Goal: Task Accomplishment & Management: Complete application form

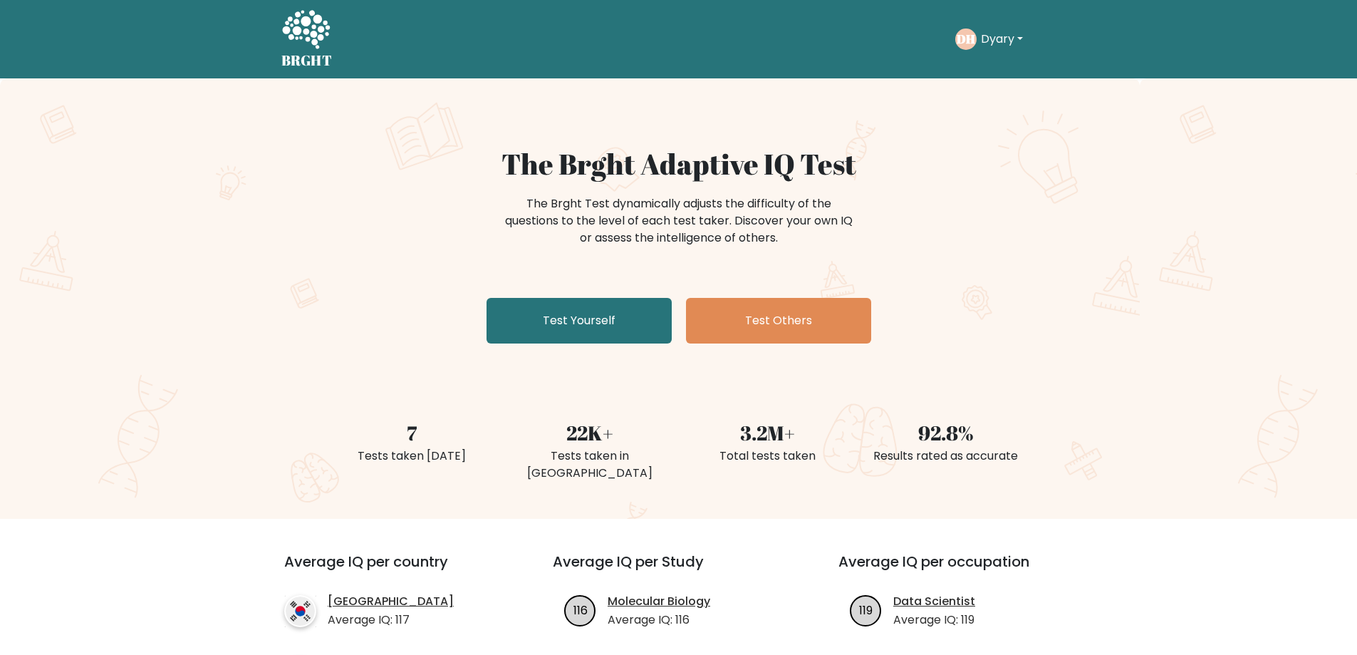
click at [1003, 46] on button "Dyary" at bounding box center [1002, 39] width 51 height 19
click at [979, 134] on link "Logout" at bounding box center [1012, 137] width 113 height 23
click at [603, 298] on link "Test Yourself" at bounding box center [579, 321] width 185 height 46
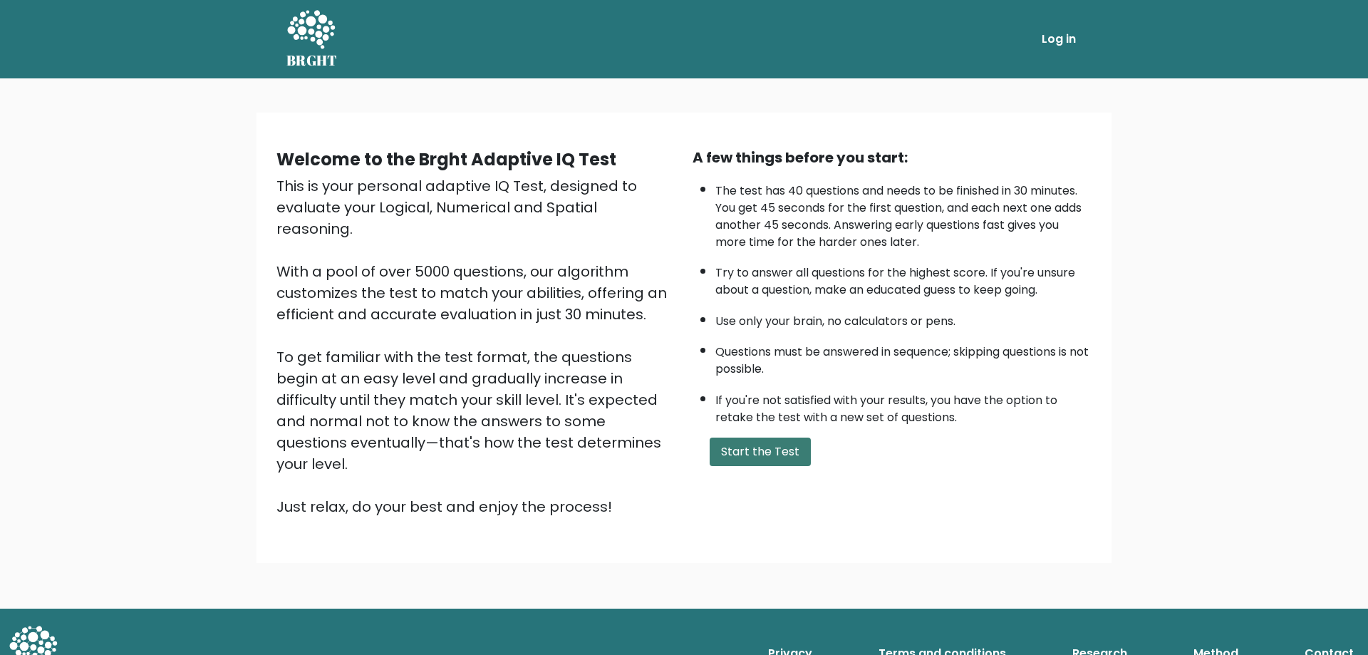
click at [720, 437] on button "Start the Test" at bounding box center [760, 451] width 101 height 28
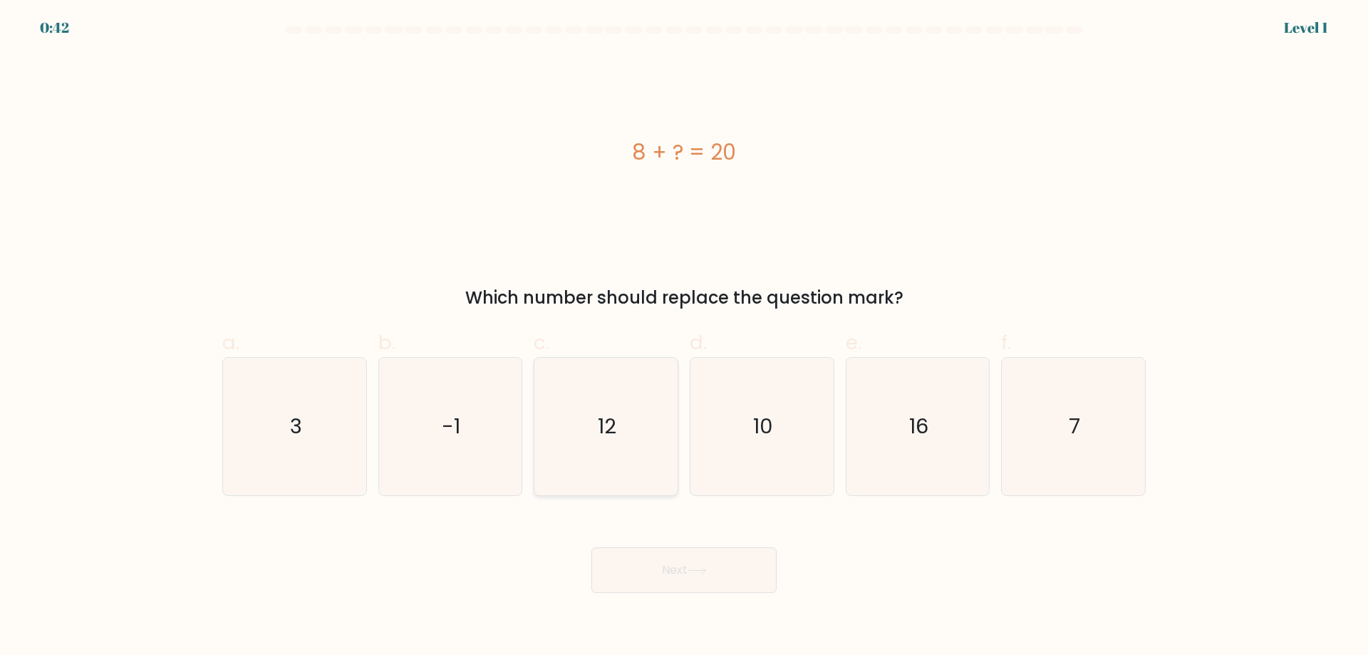
click at [574, 391] on icon "12" at bounding box center [605, 426] width 137 height 137
click at [684, 337] on input "c. 12" at bounding box center [684, 332] width 1 height 9
radio input "true"
click at [670, 547] on button "Next" at bounding box center [683, 570] width 185 height 46
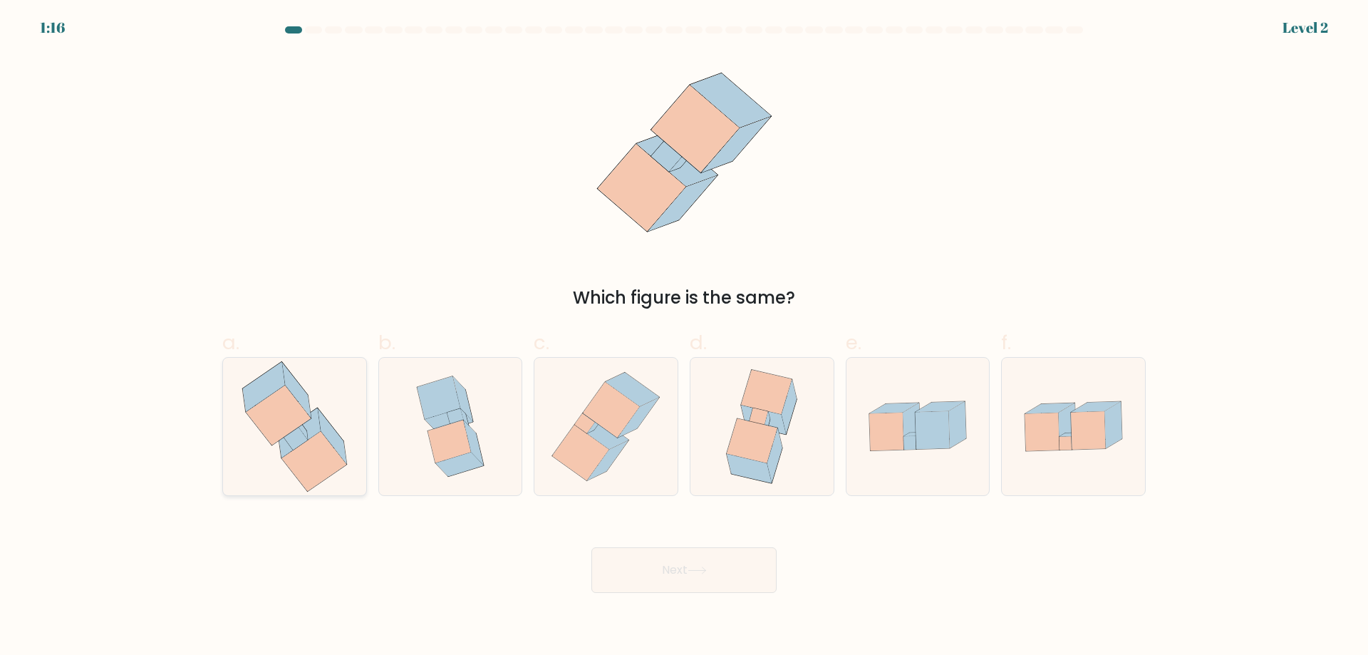
click at [346, 468] on icon at bounding box center [294, 426] width 130 height 137
click at [684, 337] on input "a." at bounding box center [684, 332] width 1 height 9
radio input "true"
click at [613, 553] on button "Next" at bounding box center [683, 570] width 185 height 46
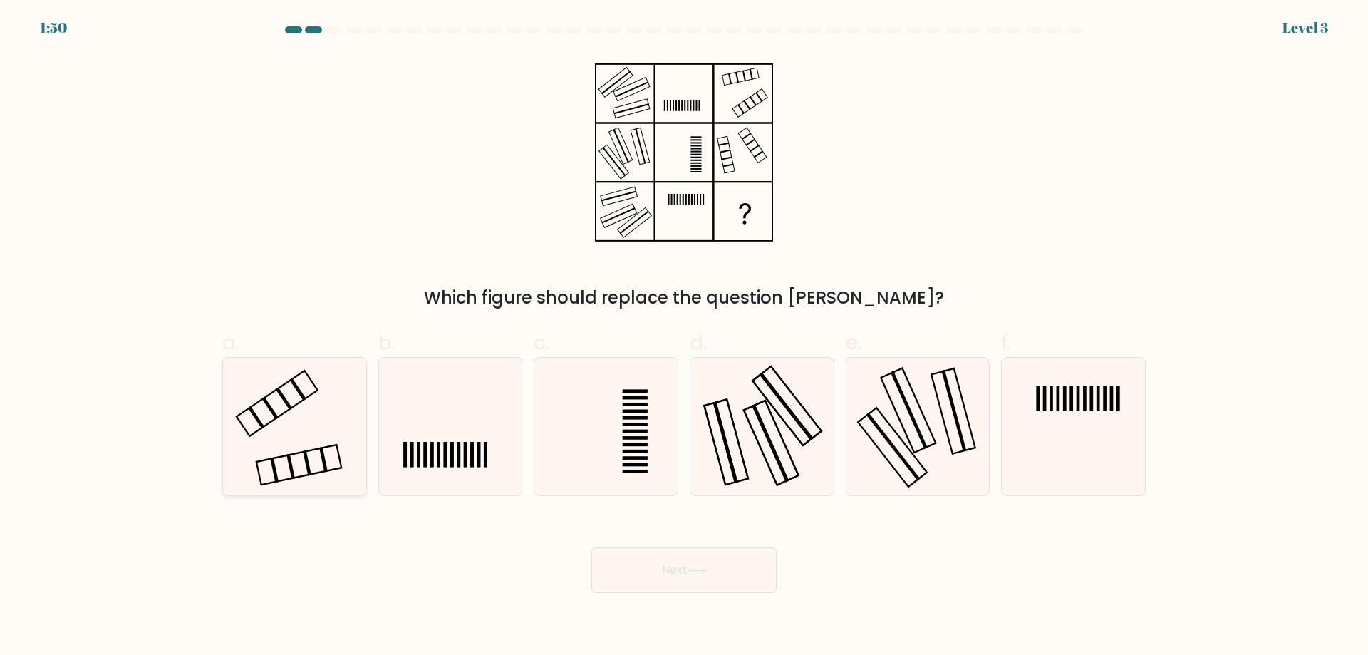
click at [360, 427] on icon at bounding box center [294, 426] width 137 height 137
click at [684, 337] on input "a." at bounding box center [684, 332] width 1 height 9
radio input "true"
click at [633, 550] on button "Next" at bounding box center [683, 570] width 185 height 46
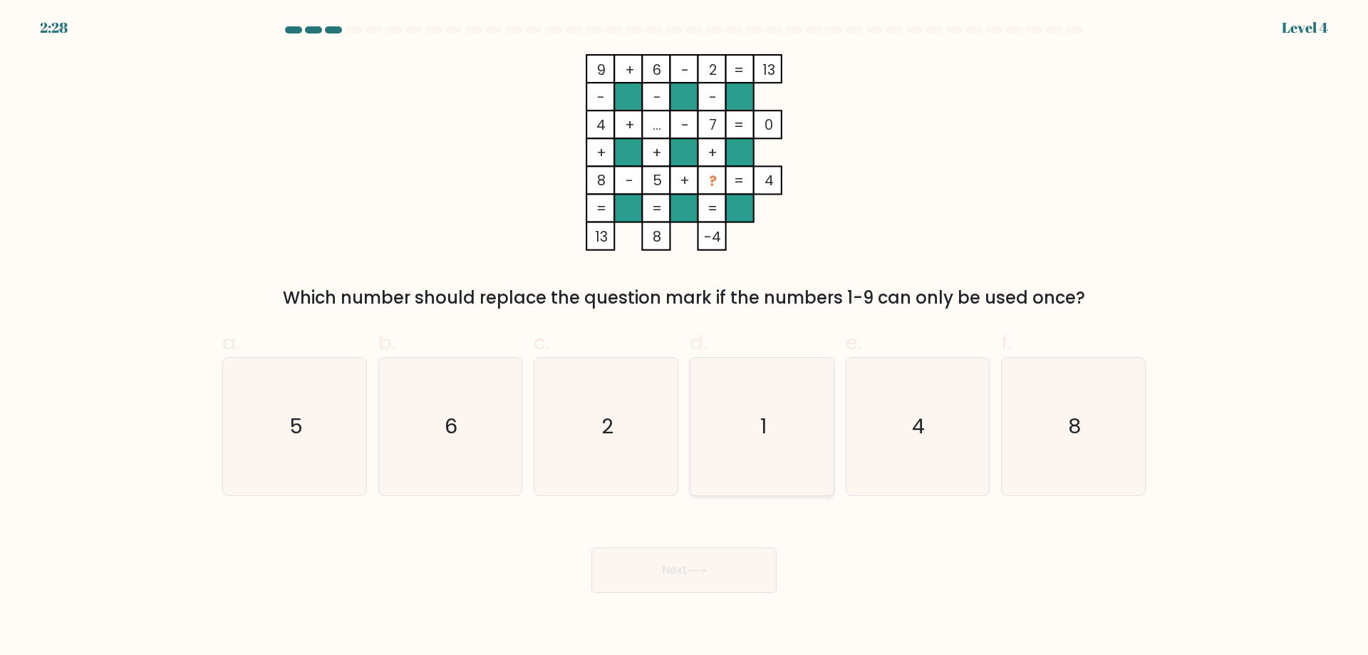
click at [725, 441] on icon "1" at bounding box center [761, 426] width 137 height 137
click at [685, 337] on input "d. 1" at bounding box center [684, 332] width 1 height 9
radio input "true"
click at [684, 547] on button "Next" at bounding box center [683, 570] width 185 height 46
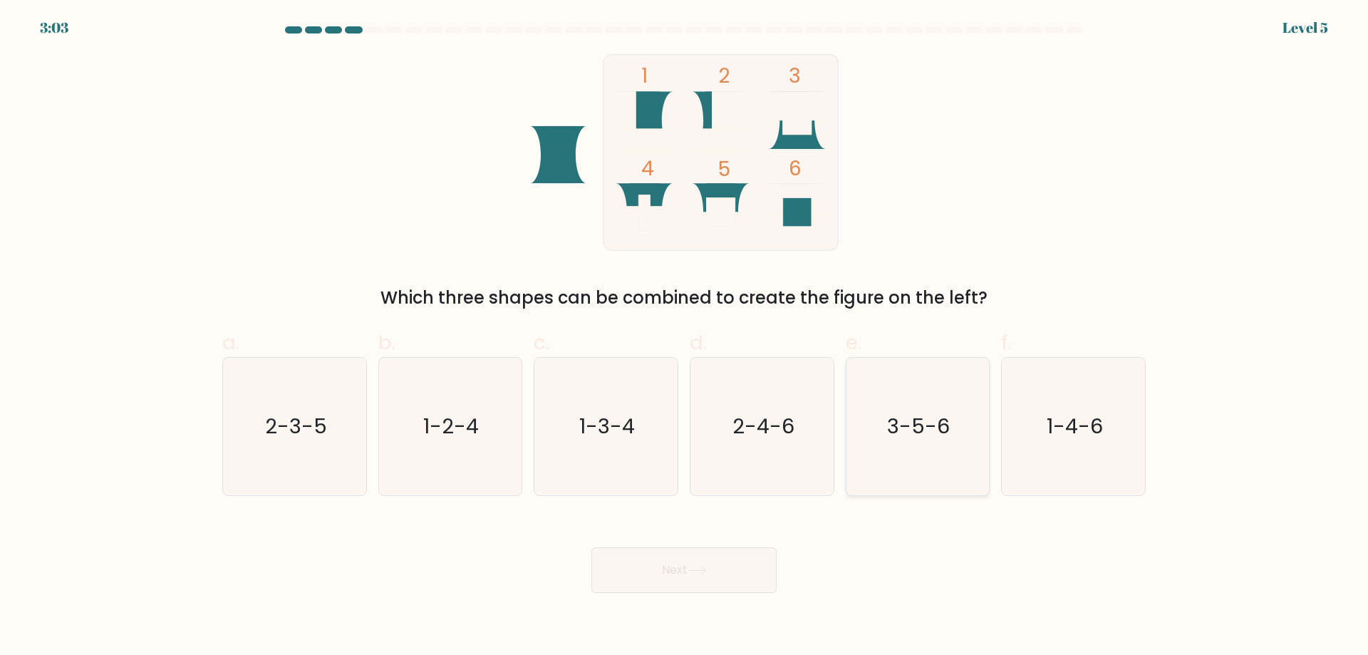
click at [876, 426] on icon "3-5-6" at bounding box center [916, 426] width 137 height 137
click at [685, 337] on input "e. 3-5-6" at bounding box center [684, 332] width 1 height 9
radio input "true"
click at [876, 426] on icon "3-5-6" at bounding box center [917, 426] width 136 height 136
click at [685, 337] on input "e. 3-5-6" at bounding box center [684, 332] width 1 height 9
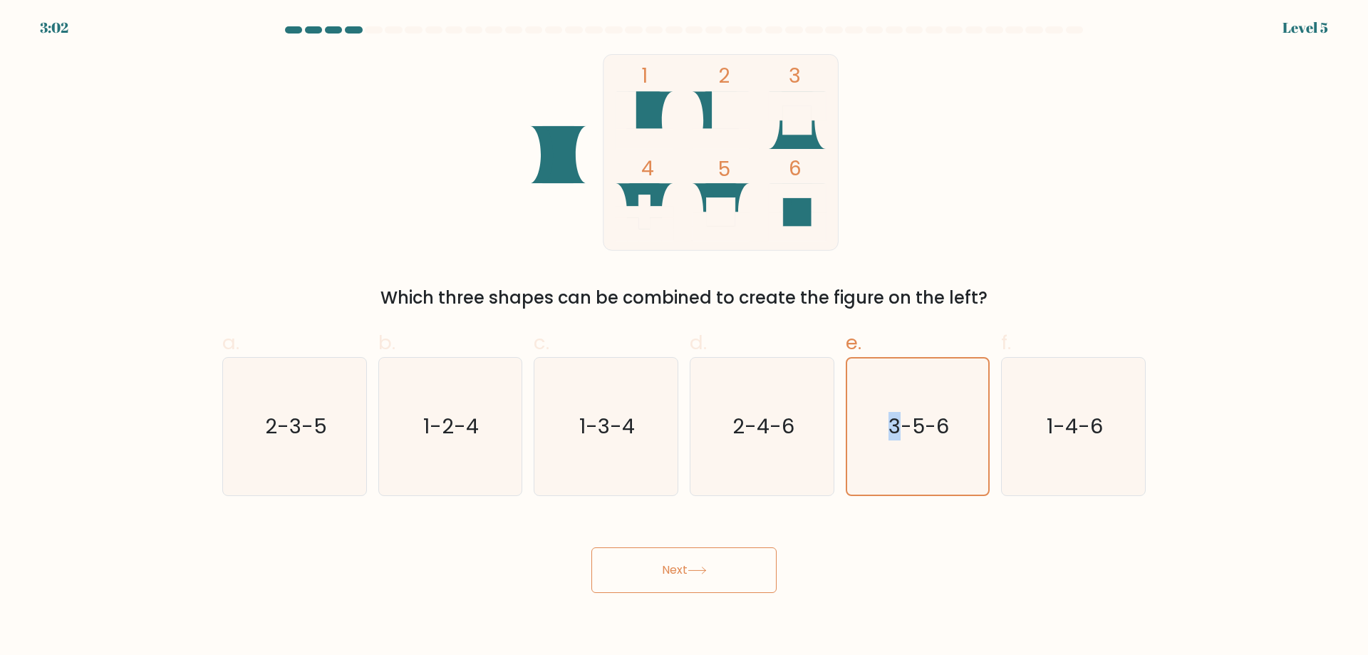
click at [660, 552] on button "Next" at bounding box center [683, 570] width 185 height 46
click at [836, 583] on body "3:00 Level 5" at bounding box center [684, 327] width 1368 height 655
click at [890, 455] on icon "3-5-6" at bounding box center [917, 426] width 136 height 136
click at [685, 337] on input "e. 3-5-6" at bounding box center [684, 332] width 1 height 9
click at [740, 547] on button "Next" at bounding box center [683, 570] width 185 height 46
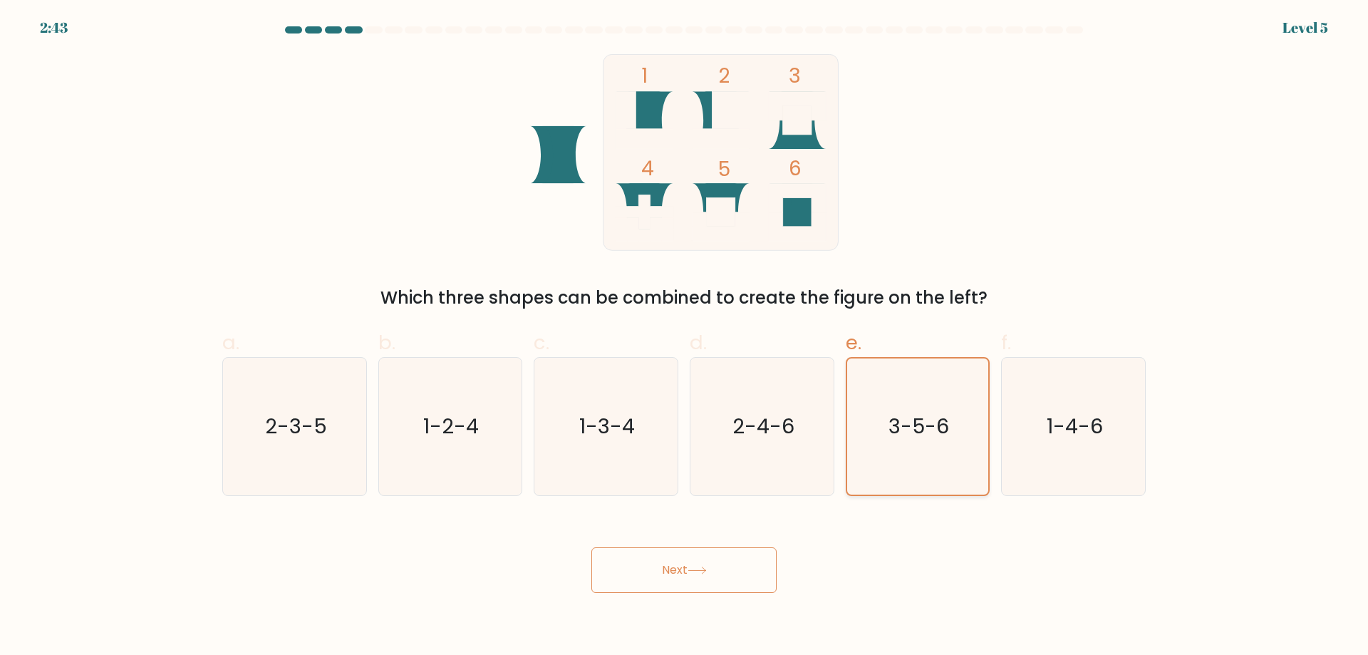
click at [888, 454] on icon "3-5-6" at bounding box center [917, 426] width 136 height 136
click at [685, 337] on input "e. 3-5-6" at bounding box center [684, 332] width 1 height 9
click at [695, 564] on button "Next" at bounding box center [683, 570] width 185 height 46
click at [718, 547] on button "Next" at bounding box center [683, 570] width 185 height 46
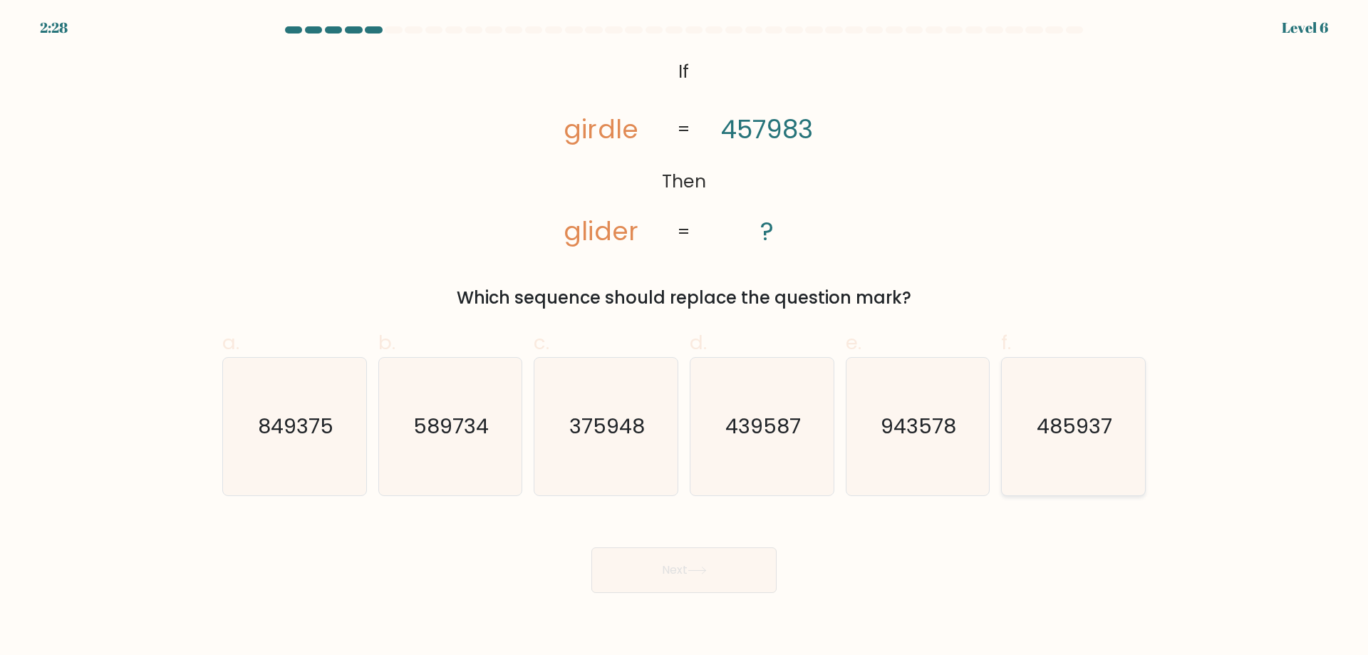
click at [1037, 460] on icon "485937" at bounding box center [1072, 426] width 137 height 137
click at [685, 337] on input "f. 485937" at bounding box center [684, 332] width 1 height 9
radio input "true"
click at [705, 576] on button "Next" at bounding box center [683, 570] width 185 height 46
click at [705, 563] on button "Next" at bounding box center [683, 570] width 185 height 46
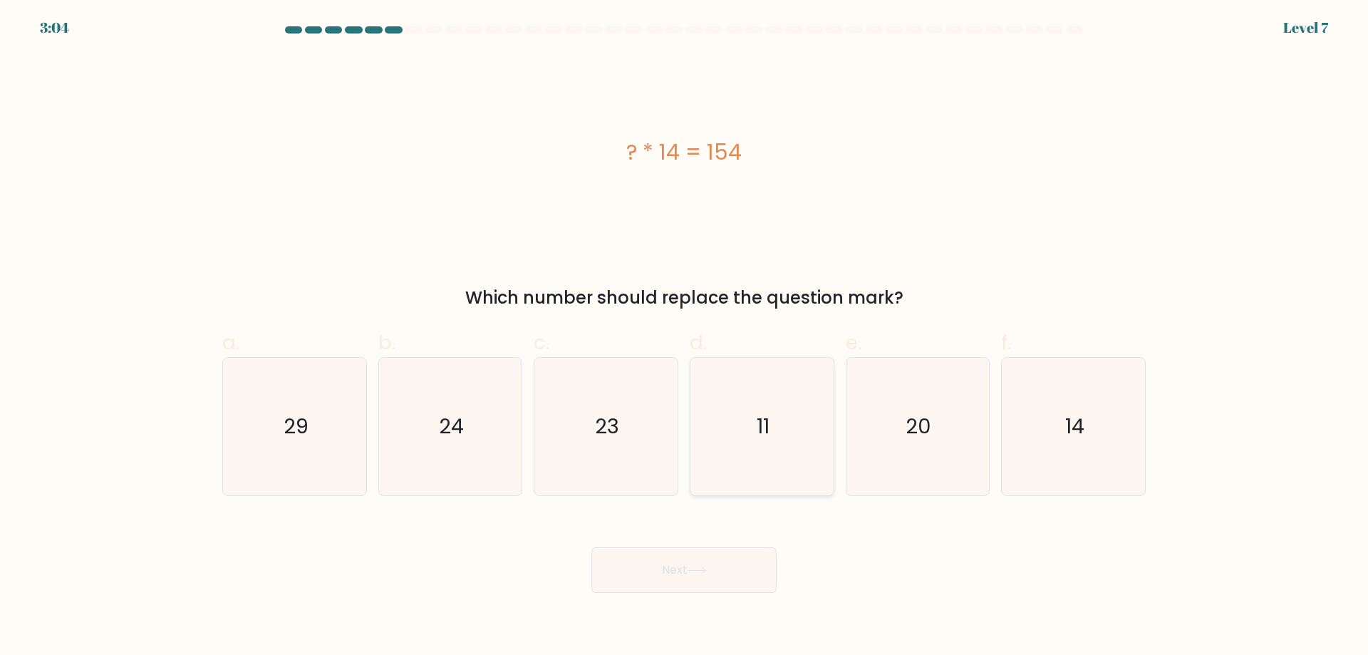
click at [739, 432] on icon "11" at bounding box center [761, 426] width 137 height 137
click at [685, 337] on input "d. 11" at bounding box center [684, 332] width 1 height 9
radio input "true"
click at [708, 565] on button "Next" at bounding box center [683, 570] width 185 height 46
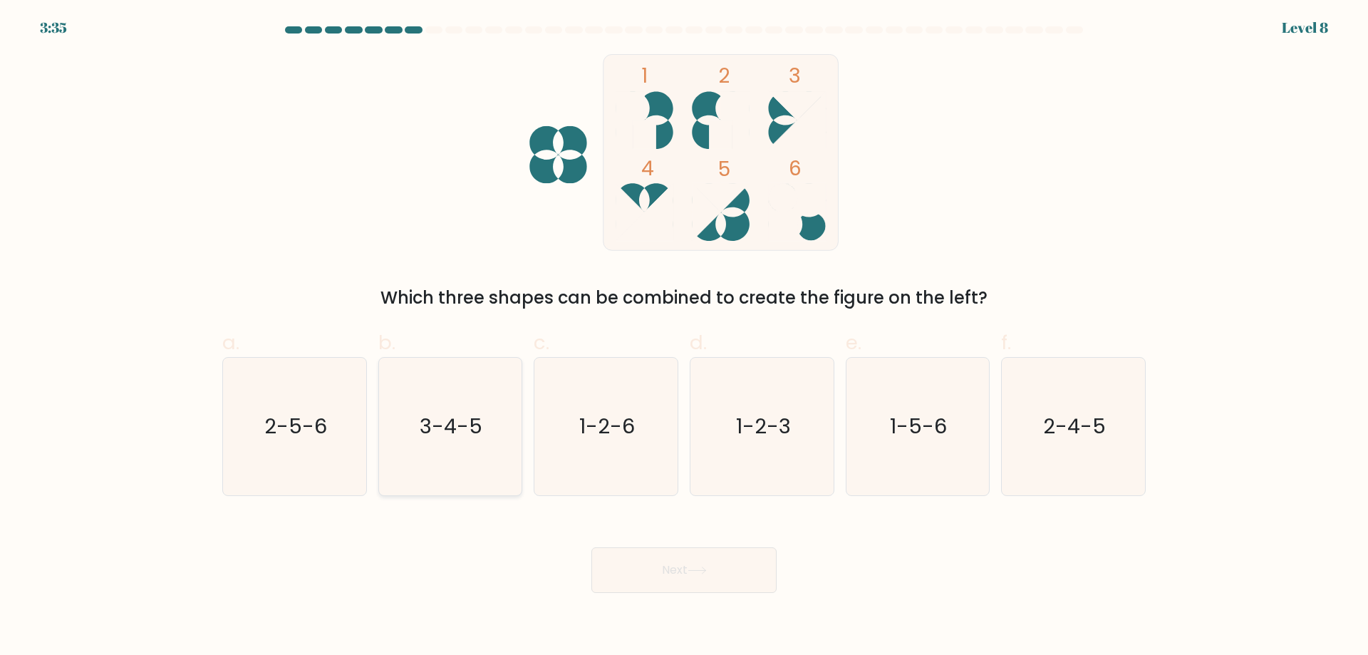
click at [517, 433] on icon "3-4-5" at bounding box center [449, 426] width 137 height 137
click at [684, 337] on input "b. 3-4-5" at bounding box center [684, 332] width 1 height 9
radio input "true"
click at [700, 573] on button "Next" at bounding box center [683, 570] width 185 height 46
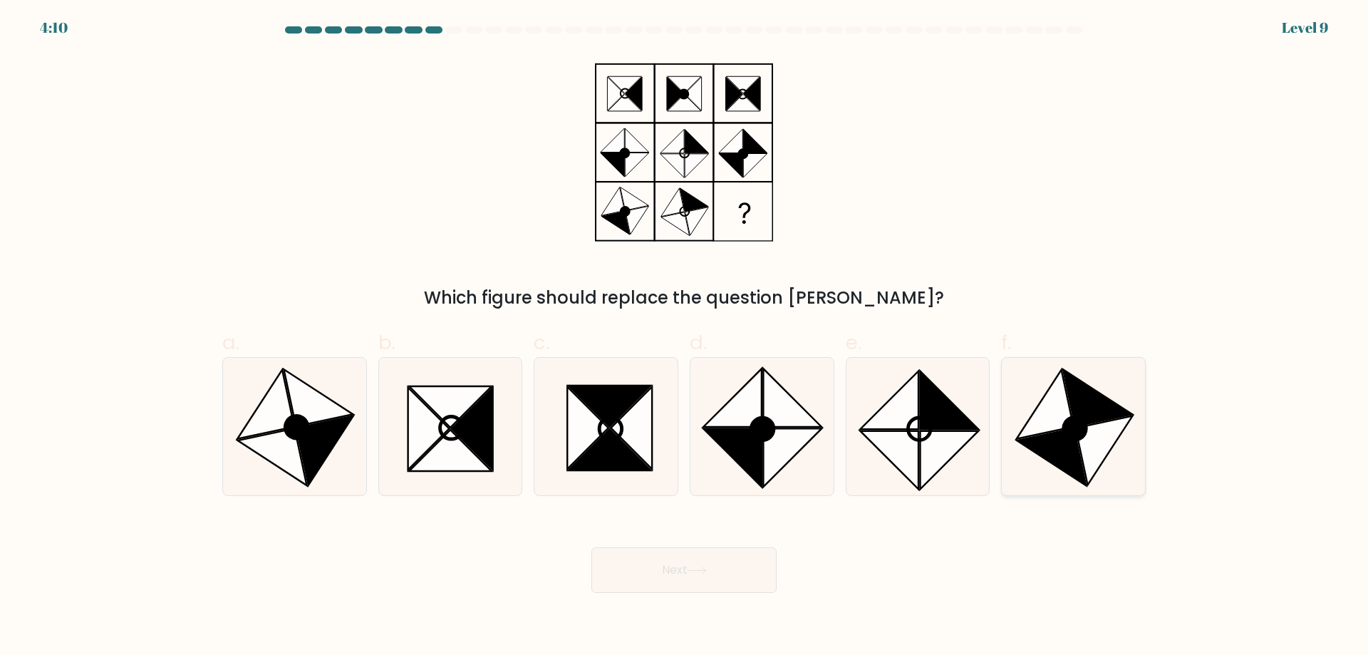
click at [1064, 389] on icon at bounding box center [1045, 404] width 57 height 69
click at [685, 337] on input "f." at bounding box center [684, 332] width 1 height 9
radio input "true"
click at [704, 578] on body "4:08 Level 9" at bounding box center [684, 327] width 1368 height 655
click at [694, 561] on button "Next" at bounding box center [683, 570] width 185 height 46
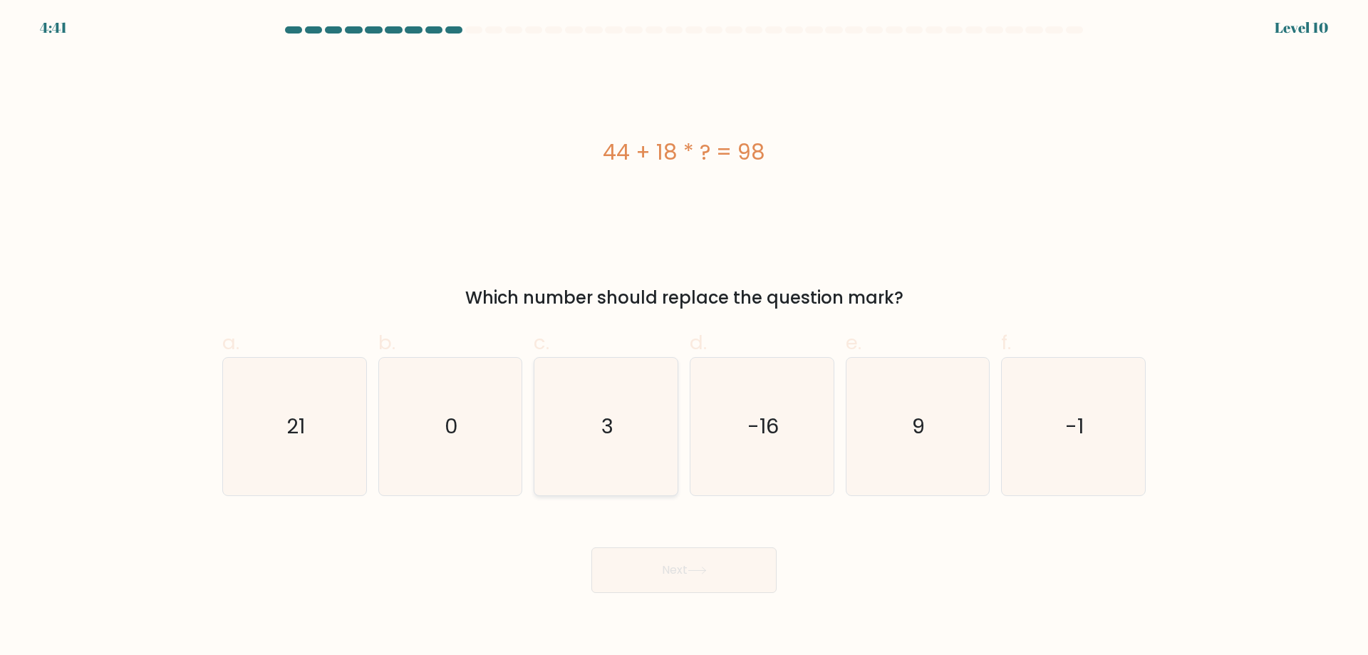
click at [628, 434] on icon "3" at bounding box center [605, 426] width 137 height 137
click at [684, 337] on input "c. 3" at bounding box center [684, 332] width 1 height 9
radio input "true"
click at [679, 572] on button "Next" at bounding box center [683, 570] width 185 height 46
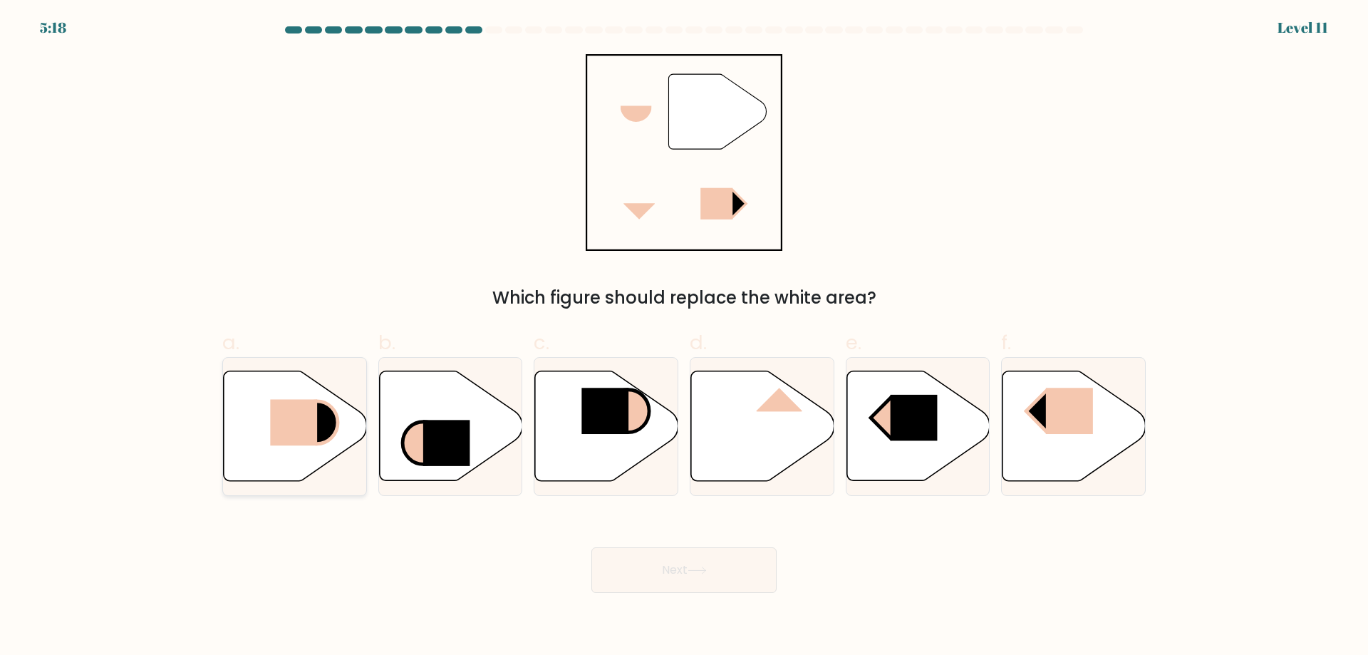
click at [255, 370] on icon at bounding box center [294, 426] width 143 height 112
click at [684, 337] on input "a." at bounding box center [684, 332] width 1 height 9
radio input "true"
click at [657, 561] on button "Next" at bounding box center [683, 570] width 185 height 46
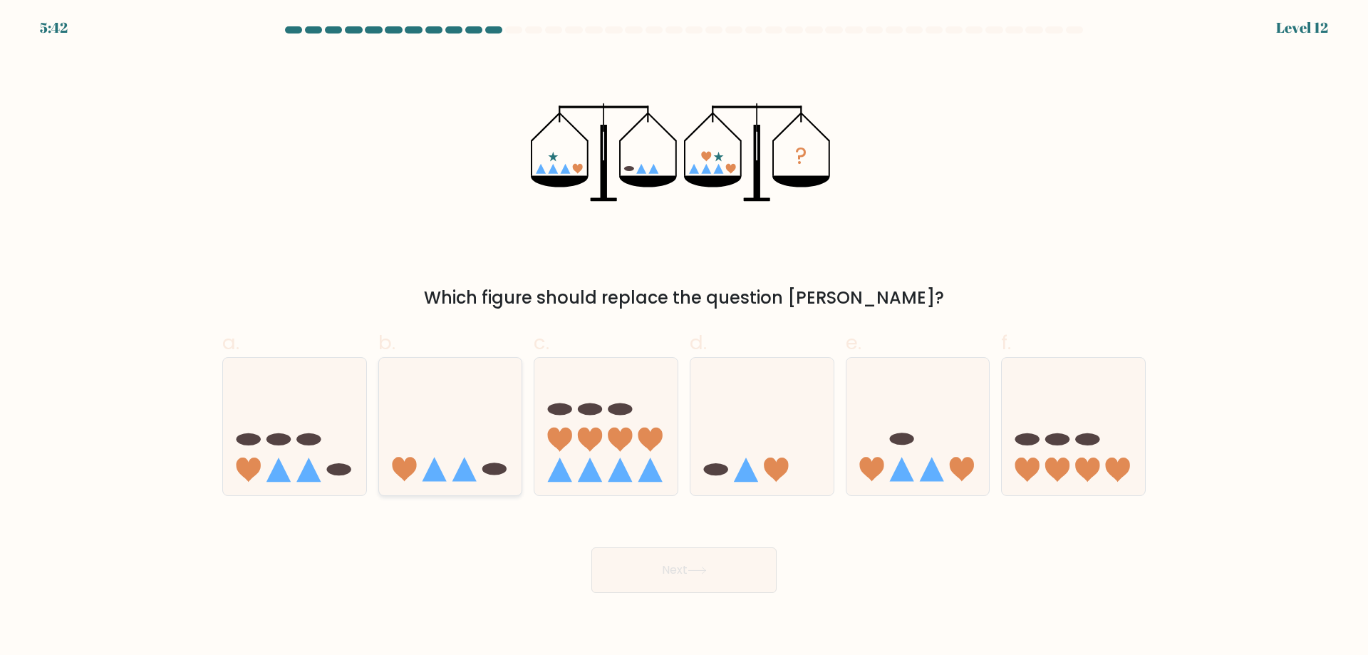
click at [438, 412] on icon at bounding box center [450, 426] width 143 height 118
click at [684, 337] on input "b." at bounding box center [684, 332] width 1 height 9
radio input "true"
click at [652, 547] on button "Next" at bounding box center [683, 570] width 185 height 46
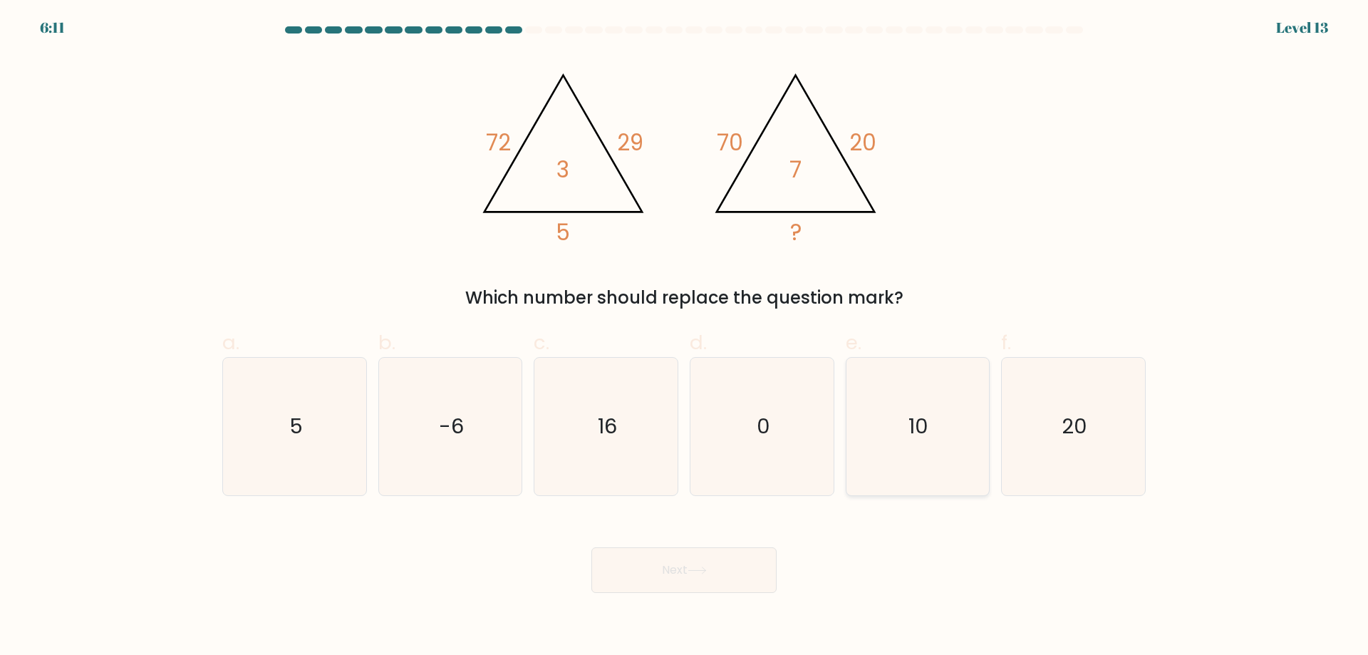
click at [929, 464] on icon "10" at bounding box center [916, 426] width 137 height 137
click at [685, 337] on input "e. 10" at bounding box center [684, 332] width 1 height 9
radio input "true"
click at [757, 530] on div "Next" at bounding box center [684, 553] width 940 height 80
click at [752, 549] on button "Next" at bounding box center [683, 570] width 185 height 46
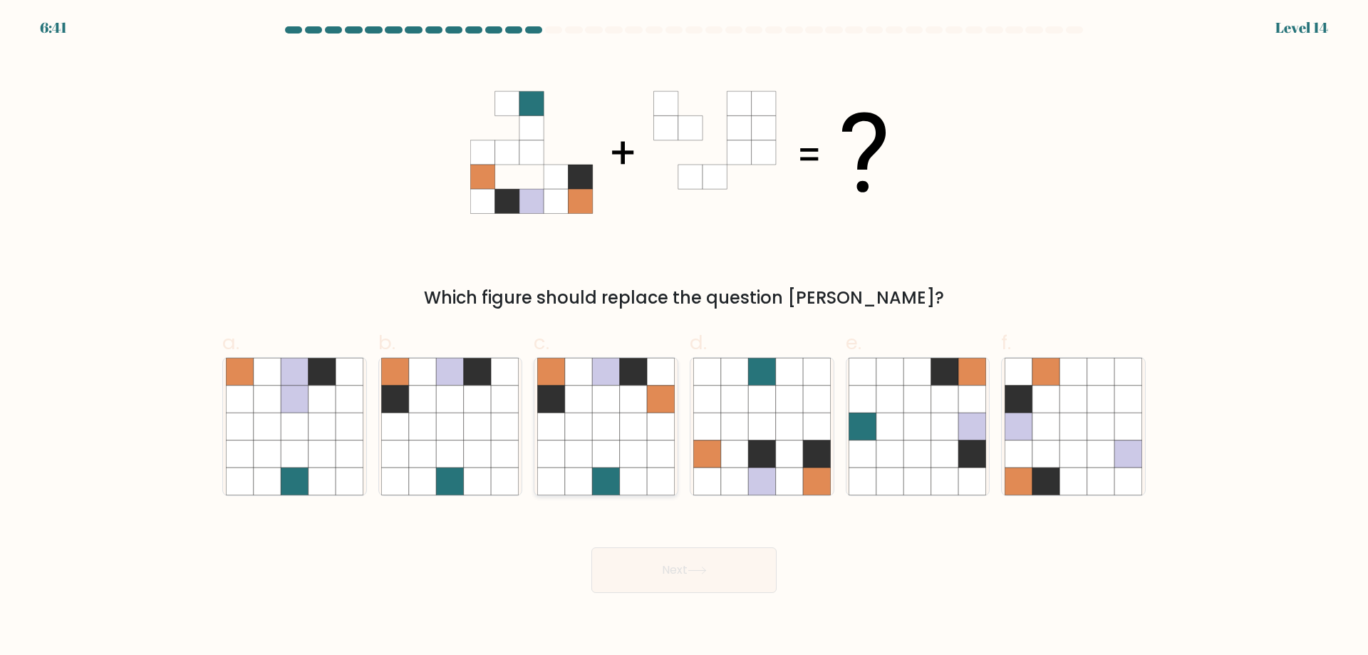
click at [606, 389] on icon at bounding box center [605, 398] width 27 height 27
click at [684, 337] on input "c." at bounding box center [684, 332] width 1 height 9
radio input "true"
click at [755, 570] on button "Next" at bounding box center [683, 570] width 185 height 46
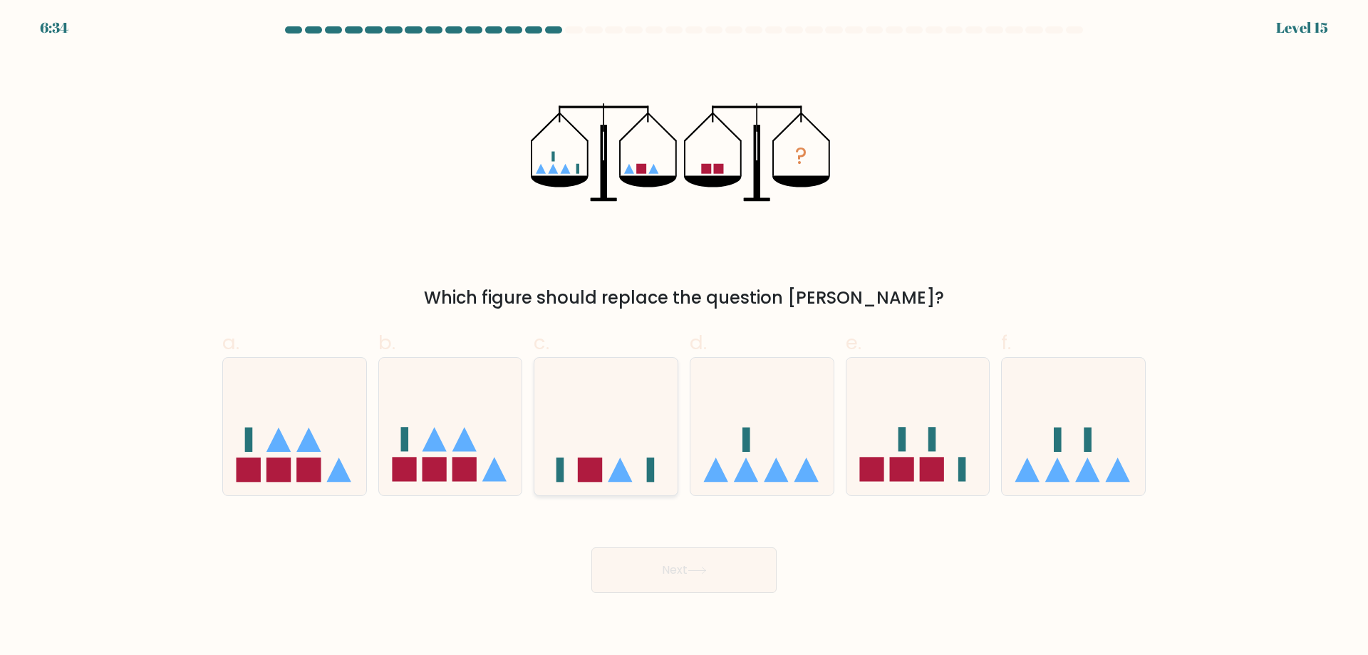
click at [633, 455] on icon at bounding box center [605, 426] width 143 height 118
click at [684, 337] on input "c." at bounding box center [684, 332] width 1 height 9
radio input "true"
click at [656, 554] on button "Next" at bounding box center [683, 570] width 185 height 46
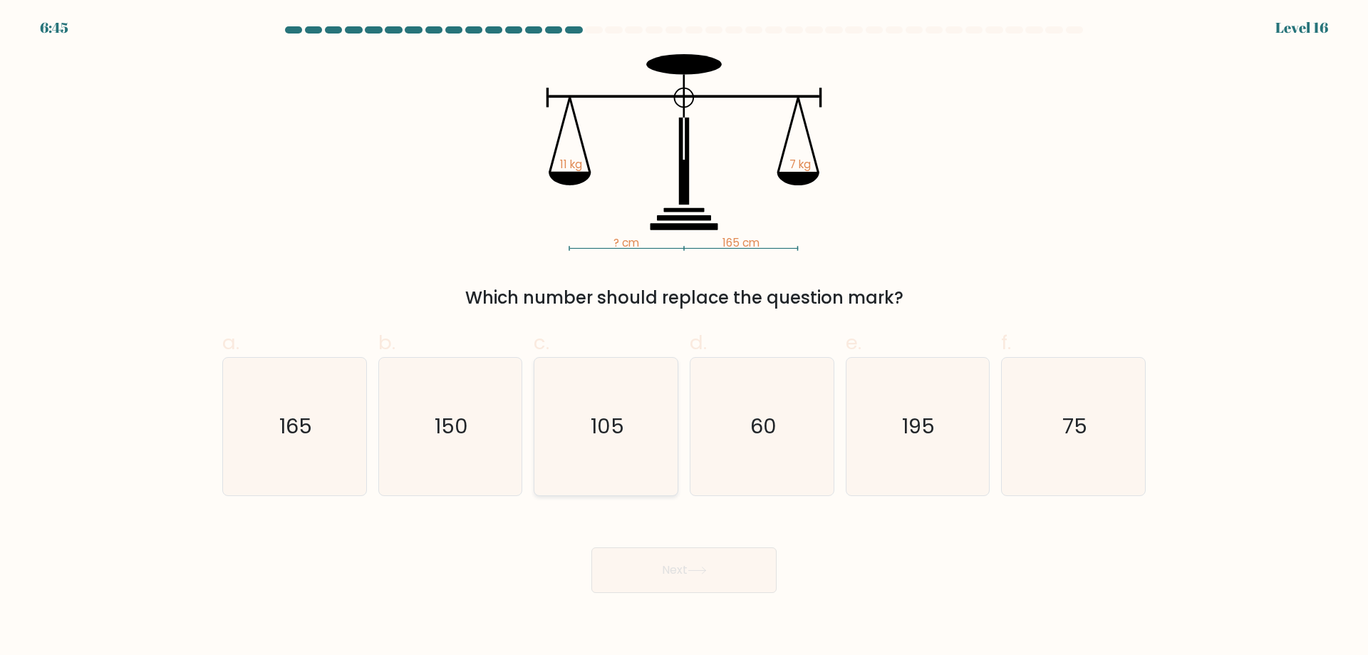
click at [556, 442] on icon "105" at bounding box center [605, 426] width 137 height 137
click at [684, 337] on input "c. 105" at bounding box center [684, 332] width 1 height 9
radio input "true"
click at [657, 547] on button "Next" at bounding box center [683, 570] width 185 height 46
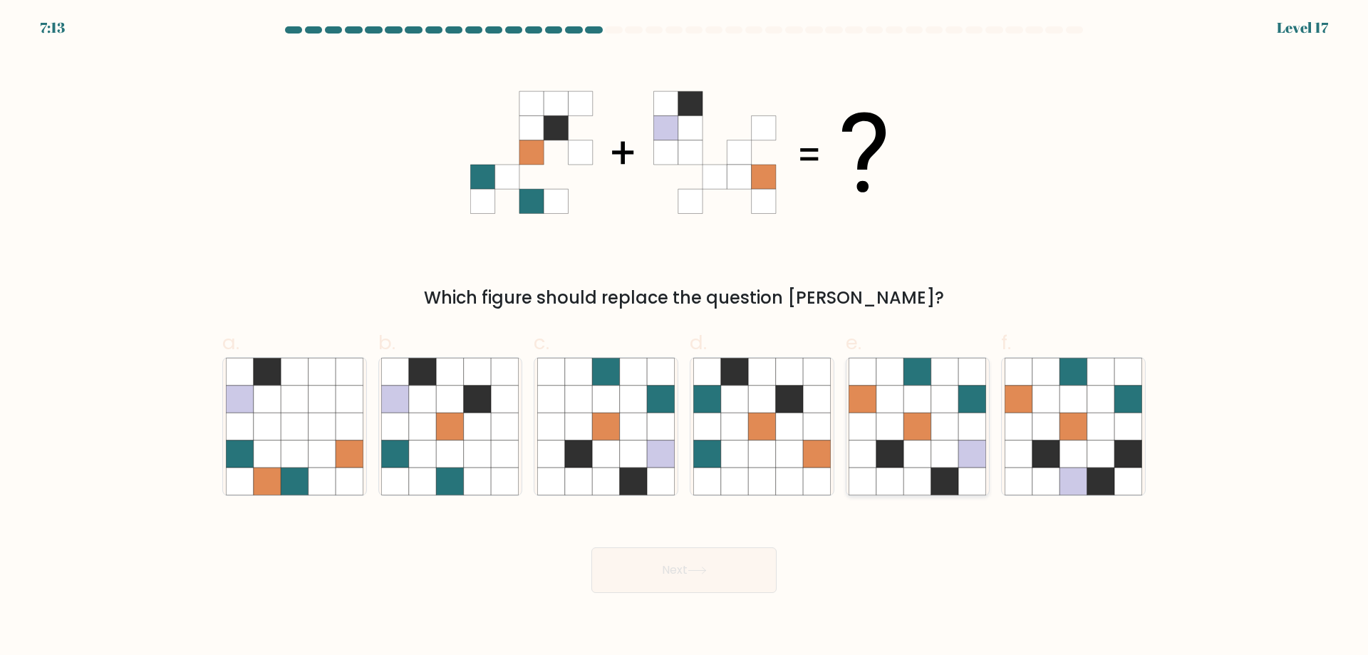
click at [909, 478] on icon at bounding box center [917, 480] width 27 height 27
click at [685, 337] on input "e." at bounding box center [684, 332] width 1 height 9
radio input "true"
click at [616, 562] on button "Next" at bounding box center [683, 570] width 185 height 46
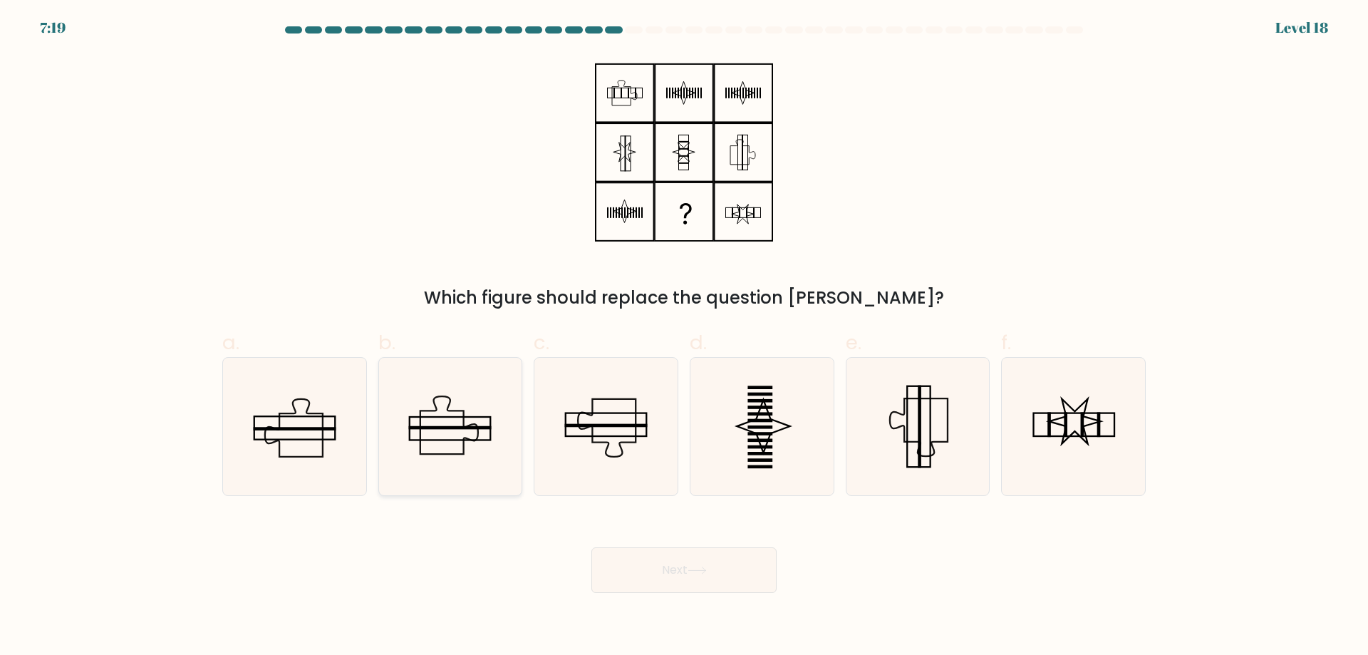
click at [455, 426] on rect at bounding box center [450, 428] width 83 height 4
click at [684, 337] on input "b." at bounding box center [684, 332] width 1 height 9
radio input "true"
click at [622, 531] on div "Next" at bounding box center [684, 553] width 940 height 80
click at [628, 551] on button "Next" at bounding box center [683, 570] width 185 height 46
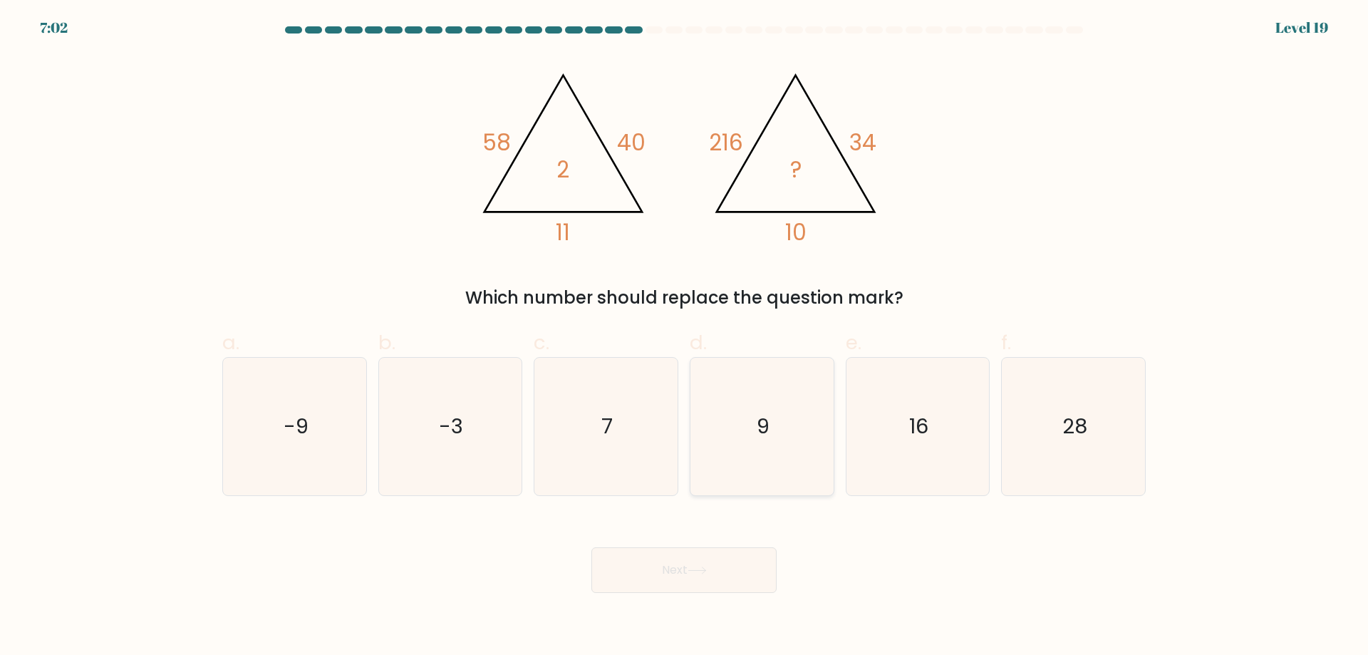
click at [763, 430] on text "9" at bounding box center [763, 426] width 13 height 28
click at [685, 337] on input "d. 9" at bounding box center [684, 332] width 1 height 9
radio input "true"
click at [699, 547] on button "Next" at bounding box center [683, 570] width 185 height 46
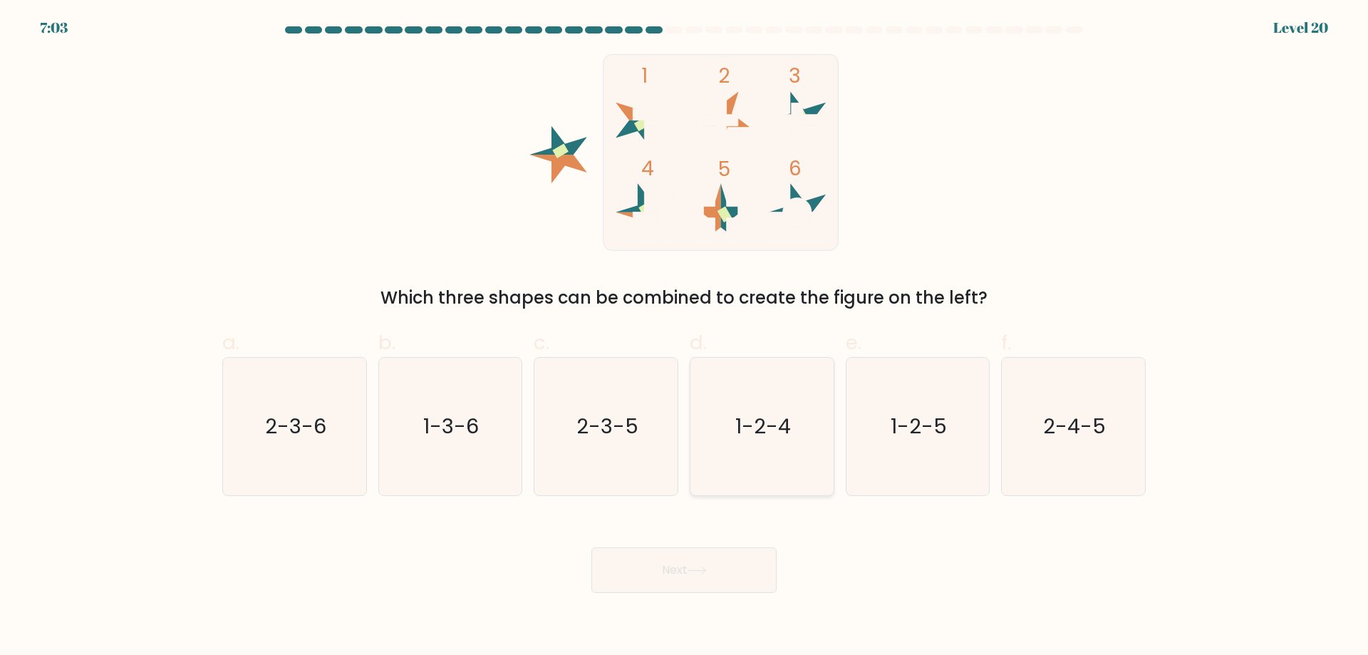
click at [703, 400] on icon "1-2-4" at bounding box center [761, 426] width 137 height 137
click at [685, 337] on input "d. 1-2-4" at bounding box center [684, 332] width 1 height 9
radio input "true"
click at [697, 566] on button "Next" at bounding box center [683, 570] width 185 height 46
click at [734, 396] on icon "1-2-4" at bounding box center [762, 426] width 136 height 136
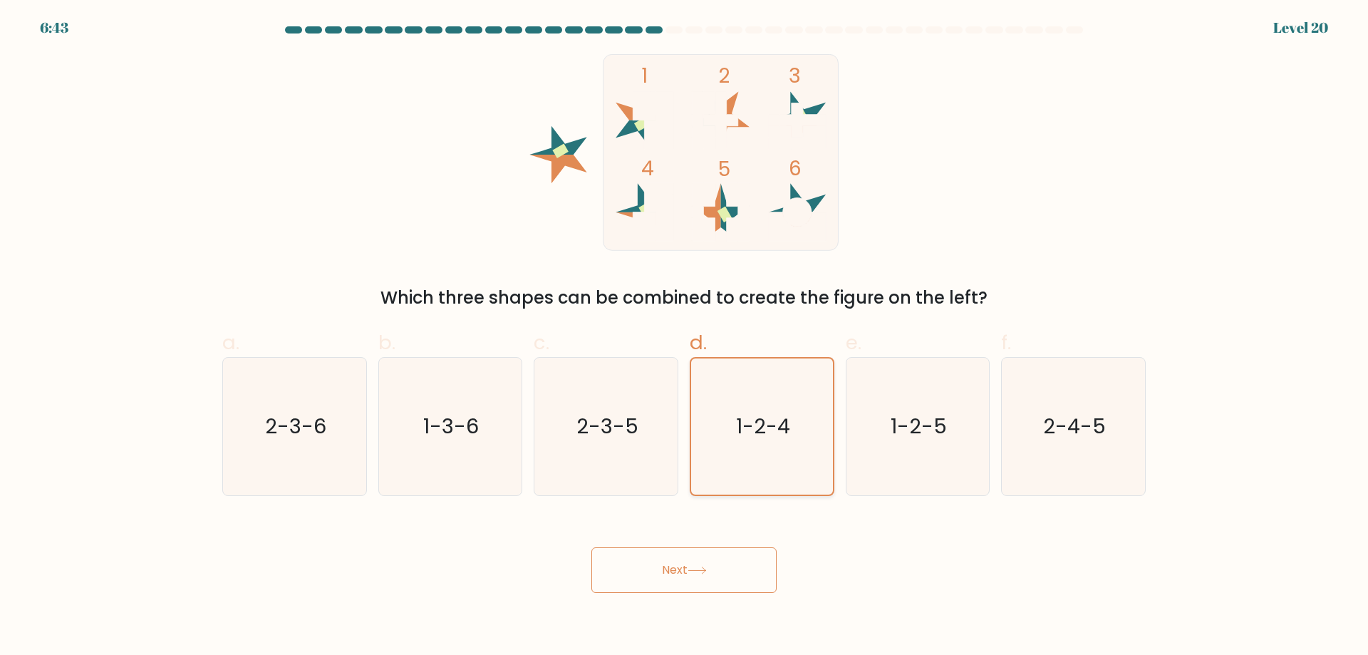
click at [685, 337] on input "d. 1-2-4" at bounding box center [684, 332] width 1 height 9
click at [716, 554] on button "Next" at bounding box center [683, 570] width 185 height 46
click at [674, 547] on button "Next" at bounding box center [683, 570] width 185 height 46
click at [762, 446] on icon "1-2-4" at bounding box center [762, 426] width 136 height 136
click at [685, 337] on input "d. 1-2-4" at bounding box center [684, 332] width 1 height 9
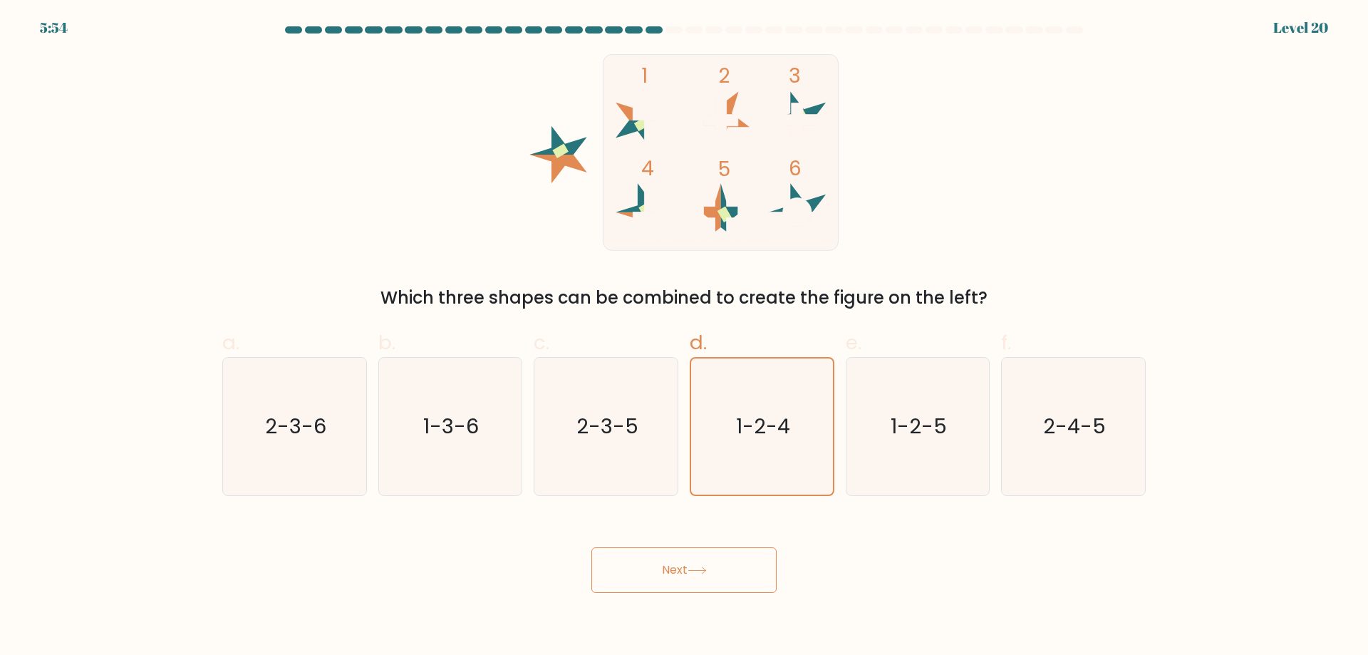
click at [737, 551] on button "Next" at bounding box center [683, 570] width 185 height 46
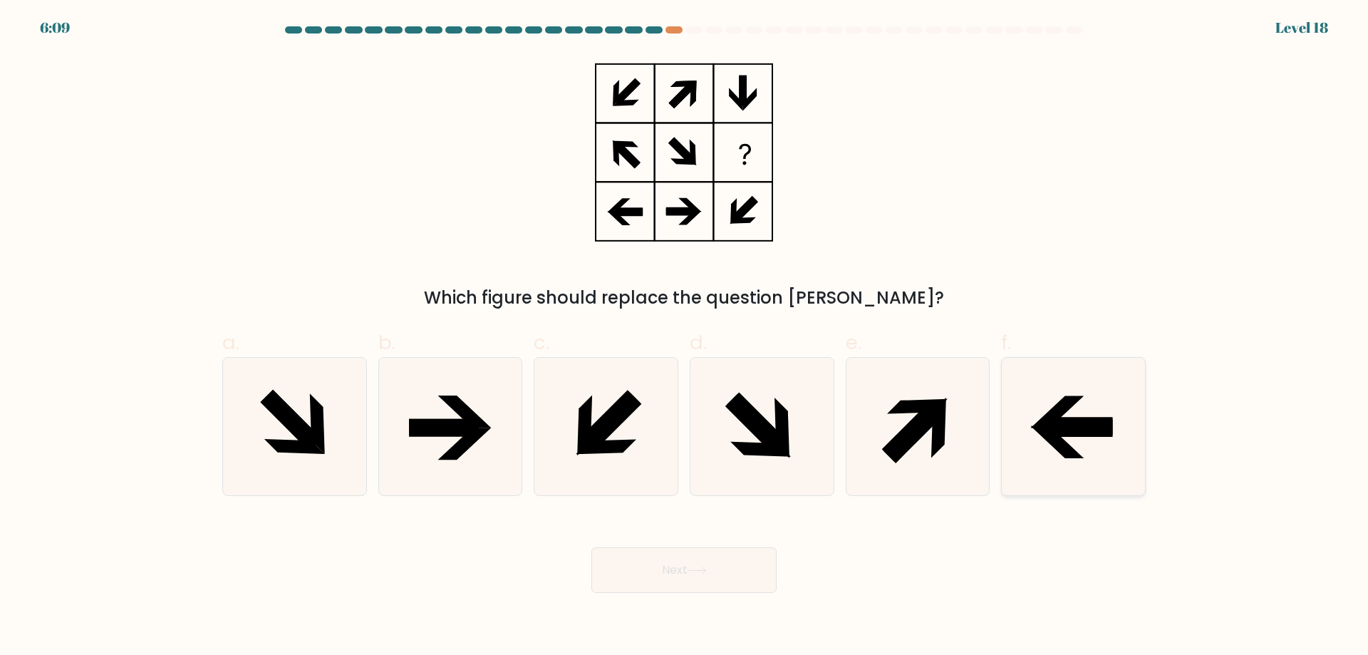
click at [1071, 436] on icon at bounding box center [1072, 426] width 137 height 137
click at [685, 337] on input "f." at bounding box center [684, 332] width 1 height 9
radio input "true"
click at [747, 547] on button "Next" at bounding box center [683, 570] width 185 height 46
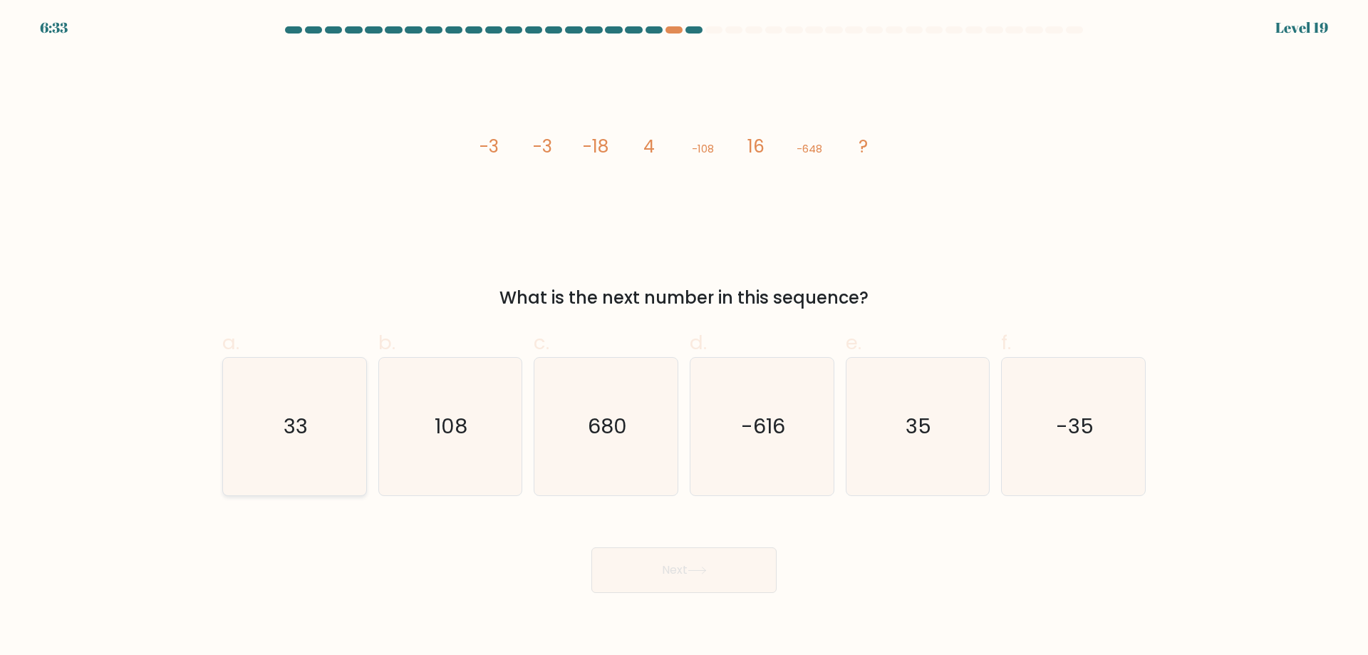
click at [340, 405] on icon "33" at bounding box center [294, 426] width 137 height 137
click at [684, 337] on input "a. 33" at bounding box center [684, 332] width 1 height 9
radio input "true"
click at [638, 556] on button "Next" at bounding box center [683, 570] width 185 height 46
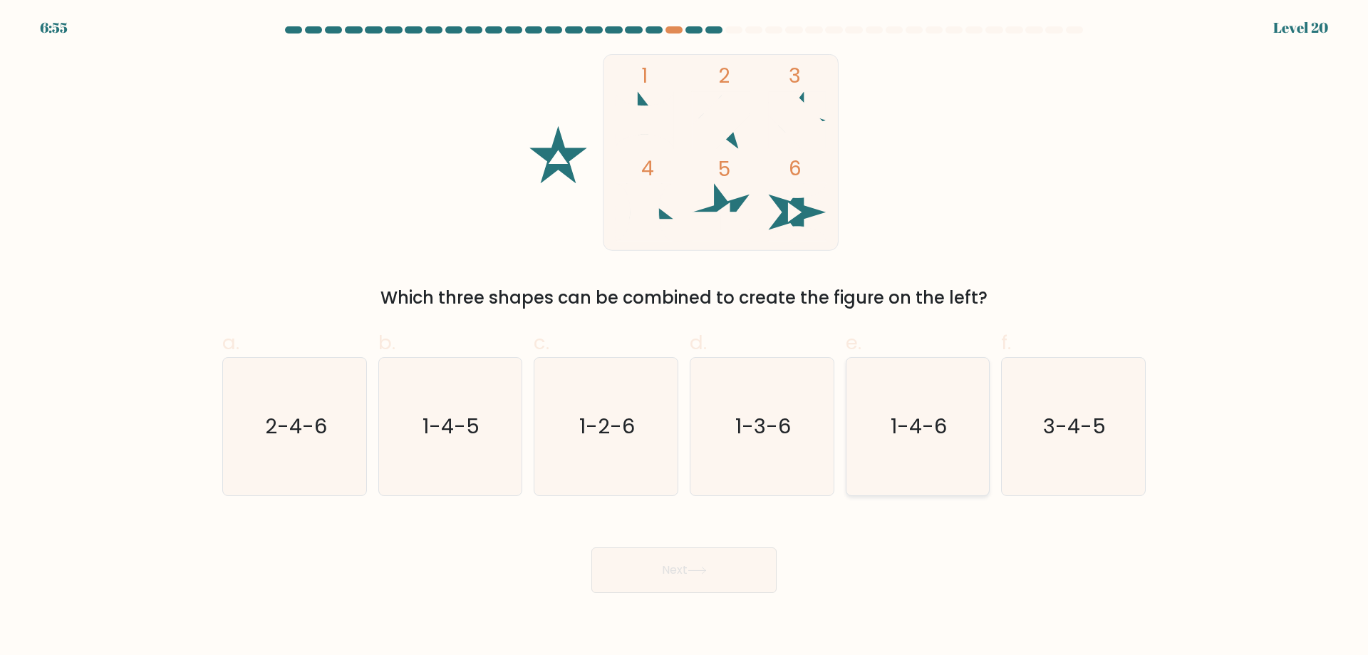
click at [915, 430] on text "1-4-6" at bounding box center [918, 426] width 56 height 28
click at [685, 337] on input "e. 1-4-6" at bounding box center [684, 332] width 1 height 9
radio input "true"
click at [729, 549] on button "Next" at bounding box center [683, 570] width 185 height 46
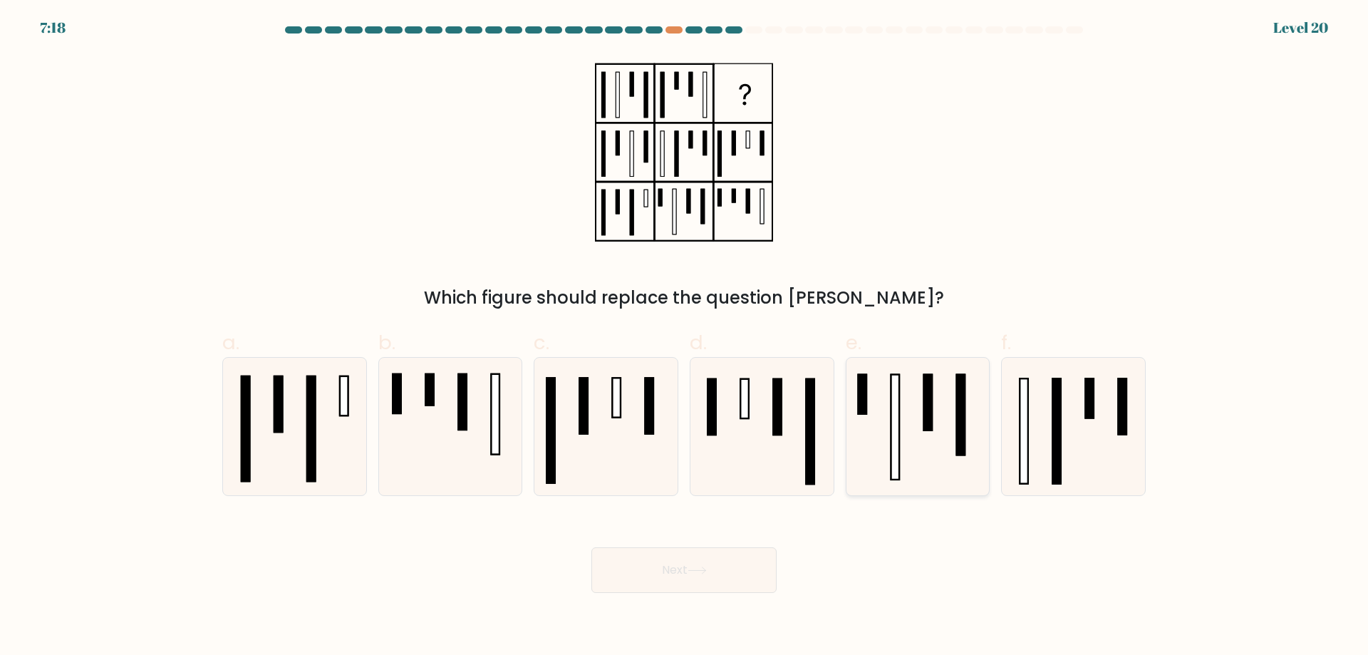
click at [867, 479] on icon at bounding box center [916, 426] width 137 height 137
click at [685, 337] on input "e." at bounding box center [684, 332] width 1 height 9
radio input "true"
click at [764, 482] on icon at bounding box center [761, 426] width 137 height 137
click at [685, 337] on input "d." at bounding box center [684, 332] width 1 height 9
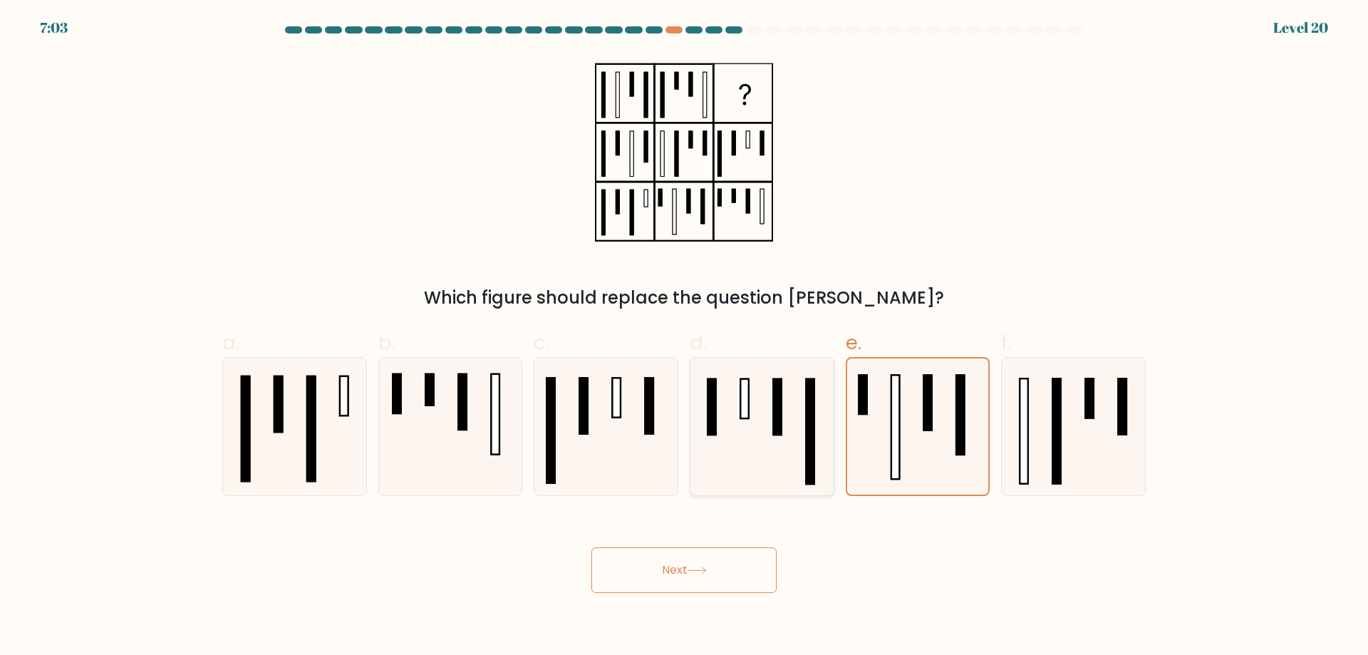
radio input "true"
click at [711, 549] on button "Next" at bounding box center [683, 570] width 185 height 46
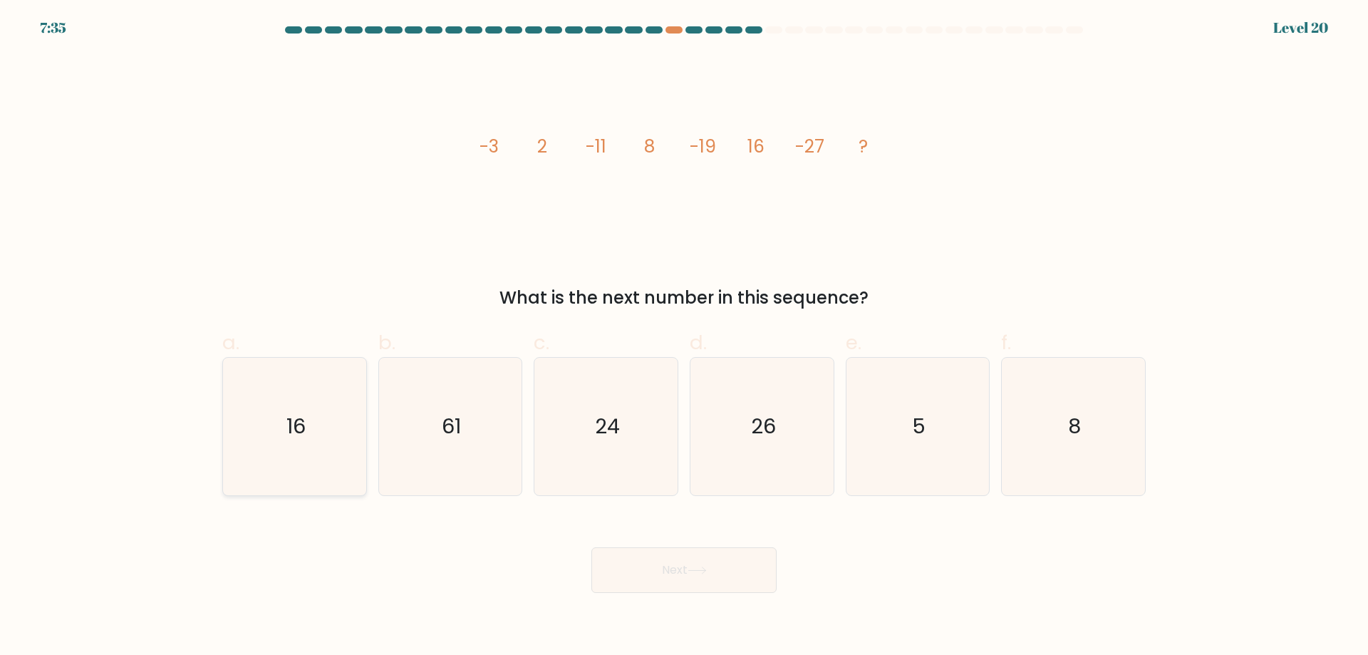
click at [321, 413] on icon "16" at bounding box center [294, 426] width 137 height 137
click at [684, 337] on input "a. 16" at bounding box center [684, 332] width 1 height 9
radio input "true"
click at [652, 547] on button "Next" at bounding box center [683, 570] width 185 height 46
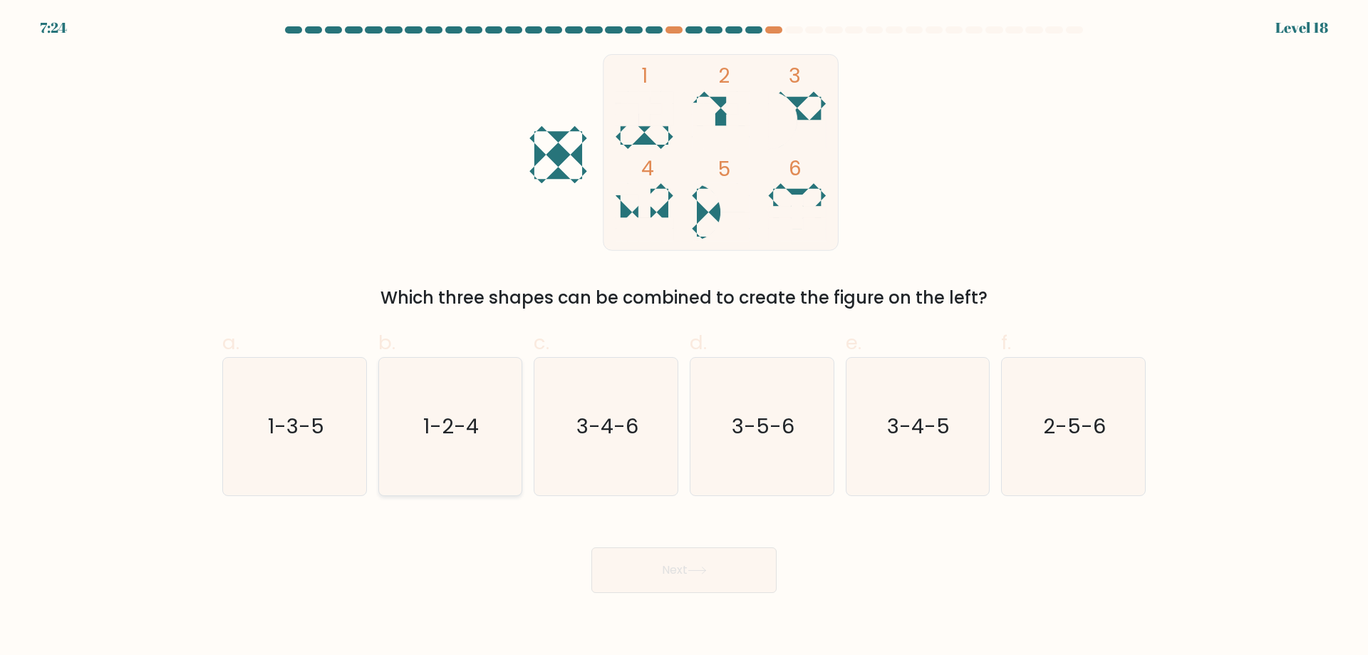
click at [485, 427] on icon "1-2-4" at bounding box center [449, 426] width 137 height 137
click at [684, 337] on input "b. 1-2-4" at bounding box center [684, 332] width 1 height 9
radio input "true"
click at [668, 560] on button "Next" at bounding box center [683, 570] width 185 height 46
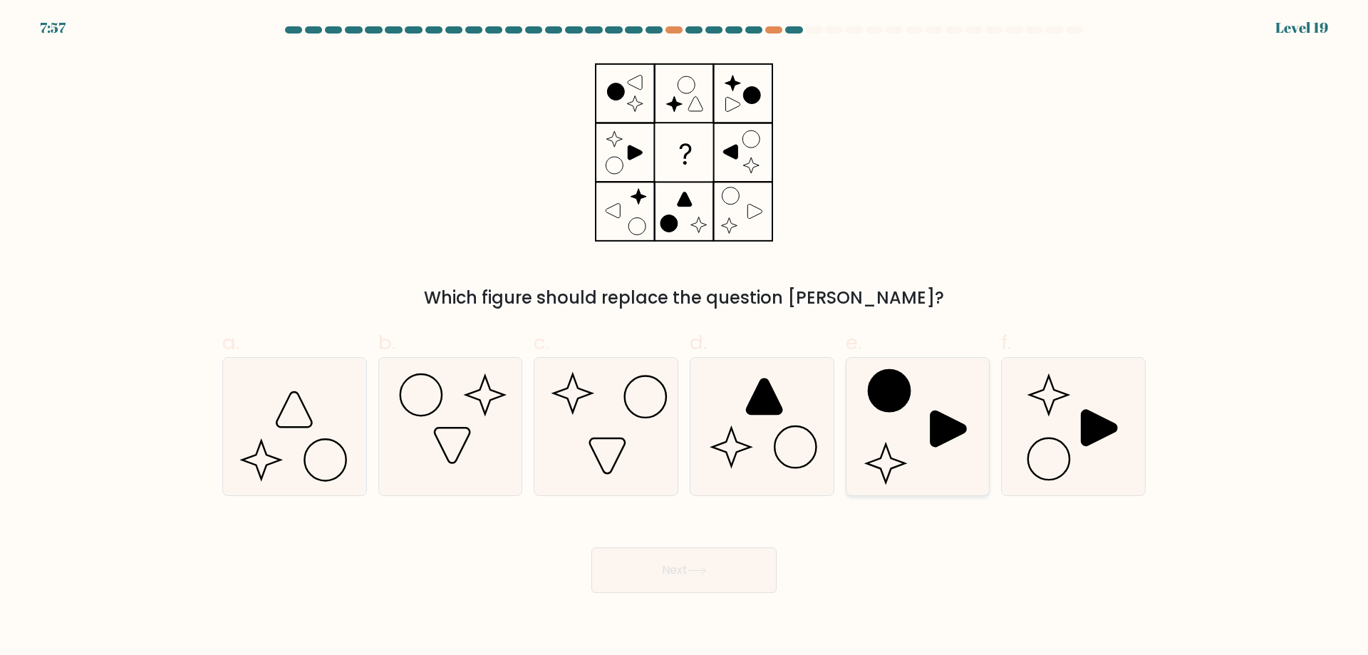
click at [889, 437] on icon at bounding box center [916, 426] width 137 height 137
click at [685, 337] on input "e." at bounding box center [684, 332] width 1 height 9
radio input "true"
click at [702, 564] on button "Next" at bounding box center [683, 570] width 185 height 46
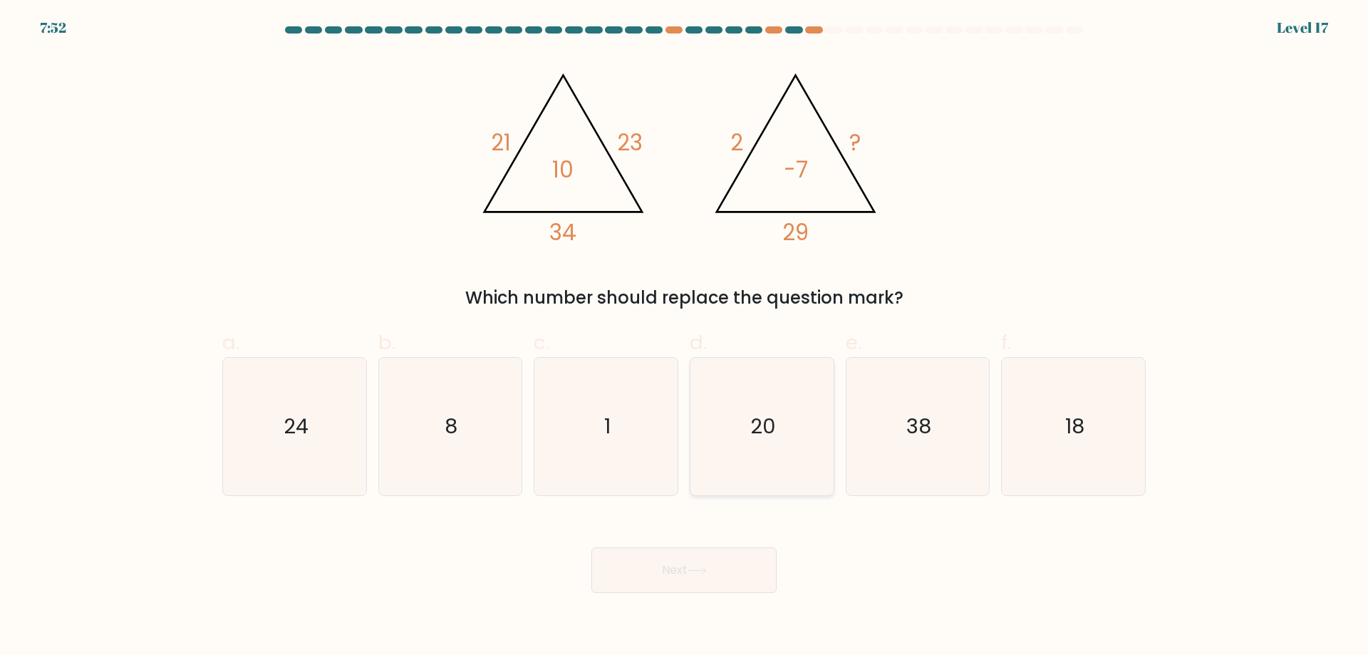
click at [712, 406] on icon "20" at bounding box center [761, 426] width 137 height 137
click at [685, 337] on input "d. 20" at bounding box center [684, 332] width 1 height 9
radio input "true"
click at [692, 566] on icon at bounding box center [696, 570] width 19 height 8
